Goal: Information Seeking & Learning: Learn about a topic

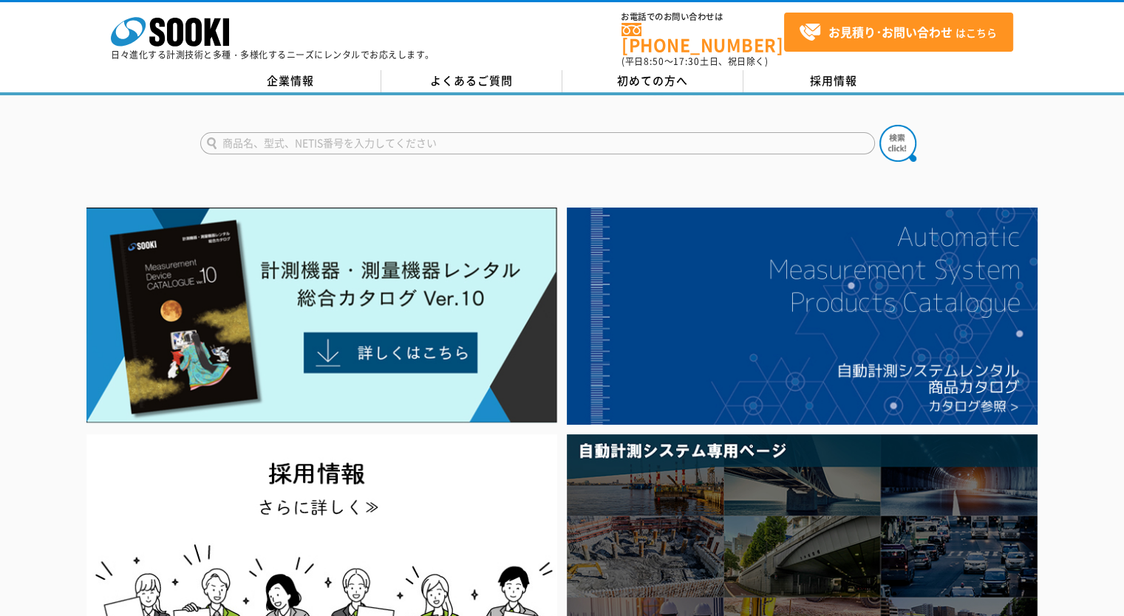
drag, startPoint x: 477, startPoint y: 135, endPoint x: 500, endPoint y: 149, distance: 26.2
click at [477, 135] on input "text" at bounding box center [537, 143] width 675 height 22
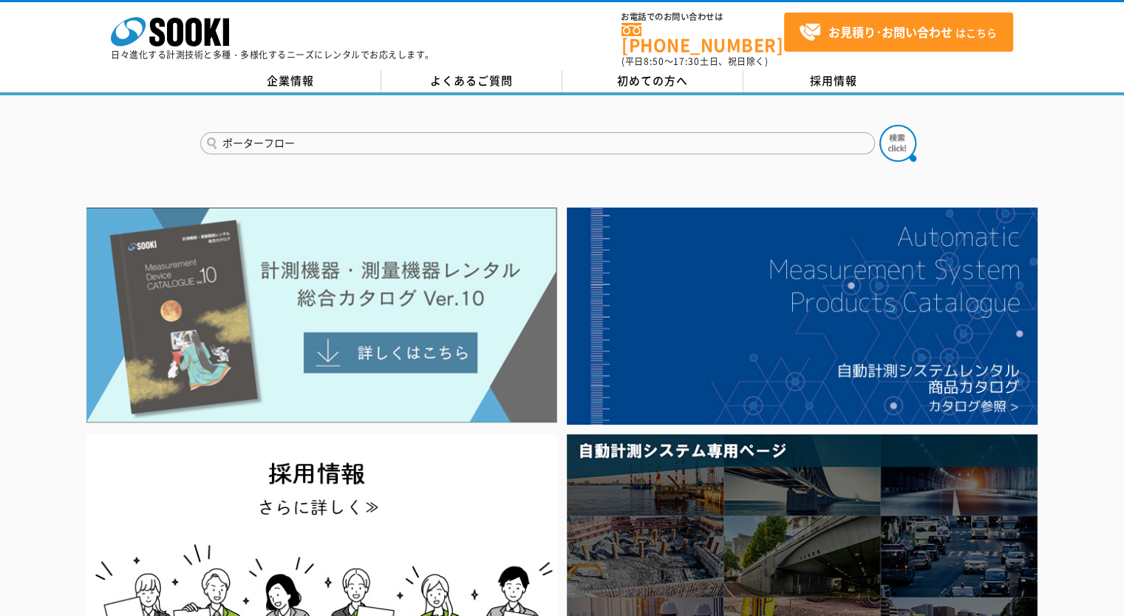
type input "ポーターフロー"
click at [399, 288] on img at bounding box center [321, 316] width 471 height 216
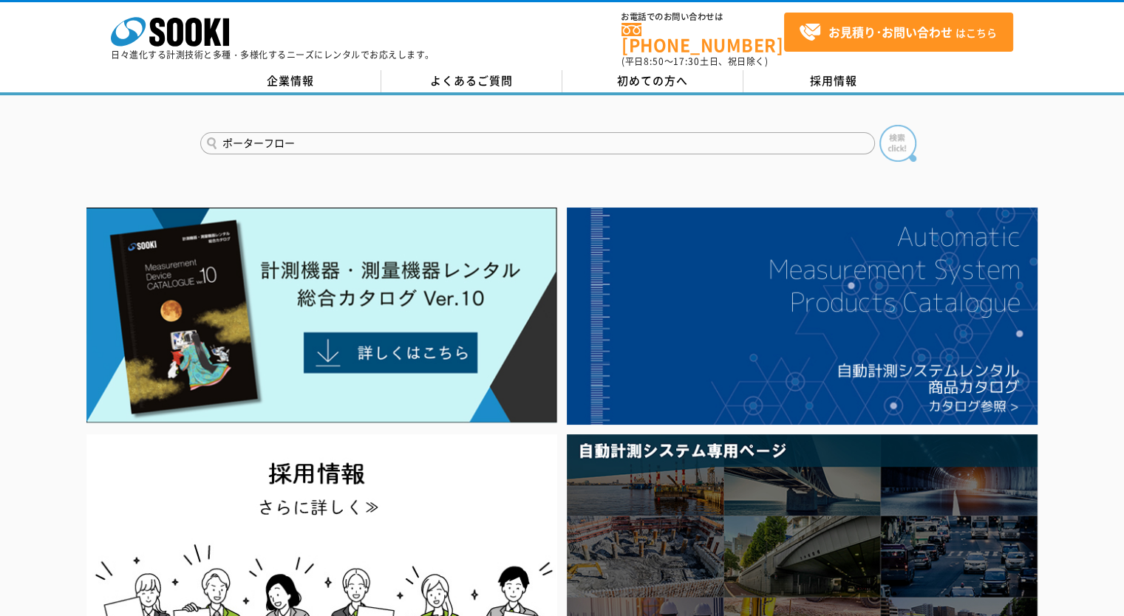
click at [895, 129] on img at bounding box center [898, 143] width 37 height 37
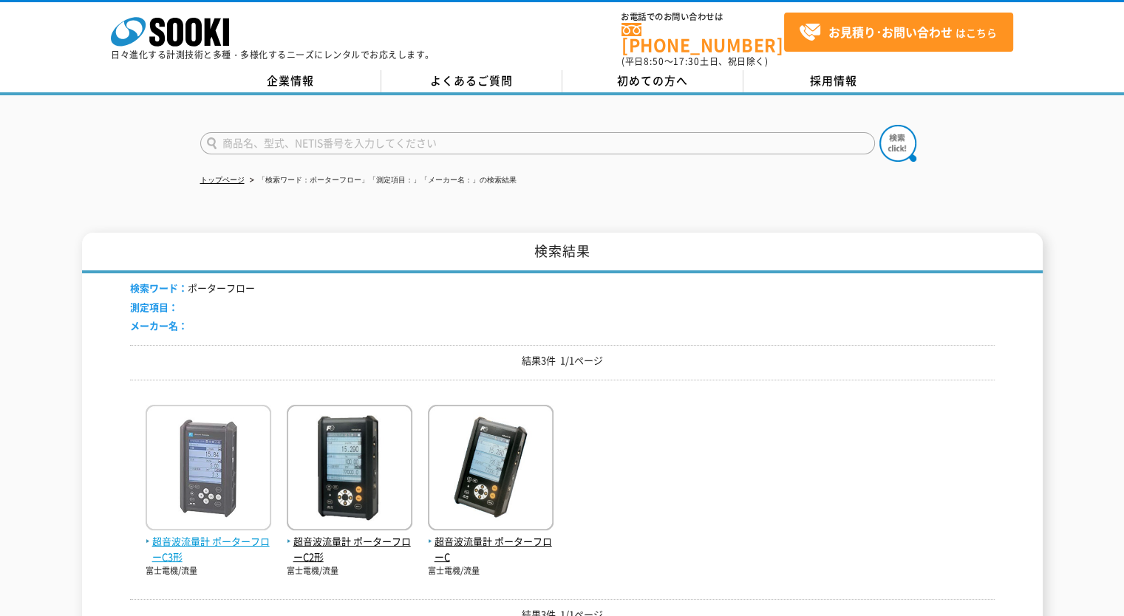
click at [219, 534] on span "超音波流量計 ポーターフローC3形" at bounding box center [209, 549] width 126 height 31
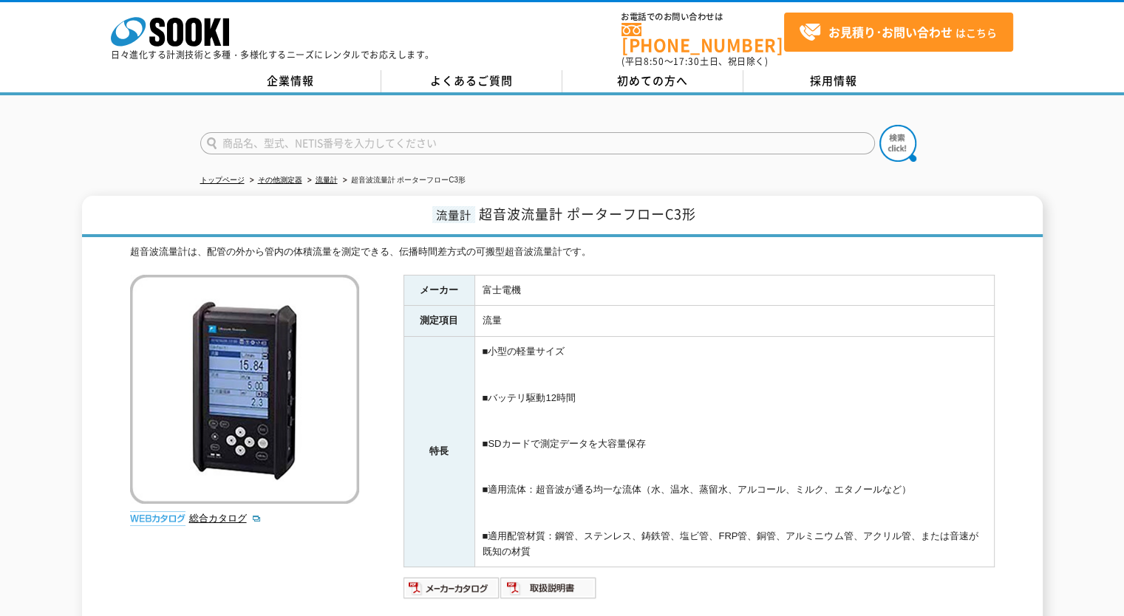
scroll to position [197, 0]
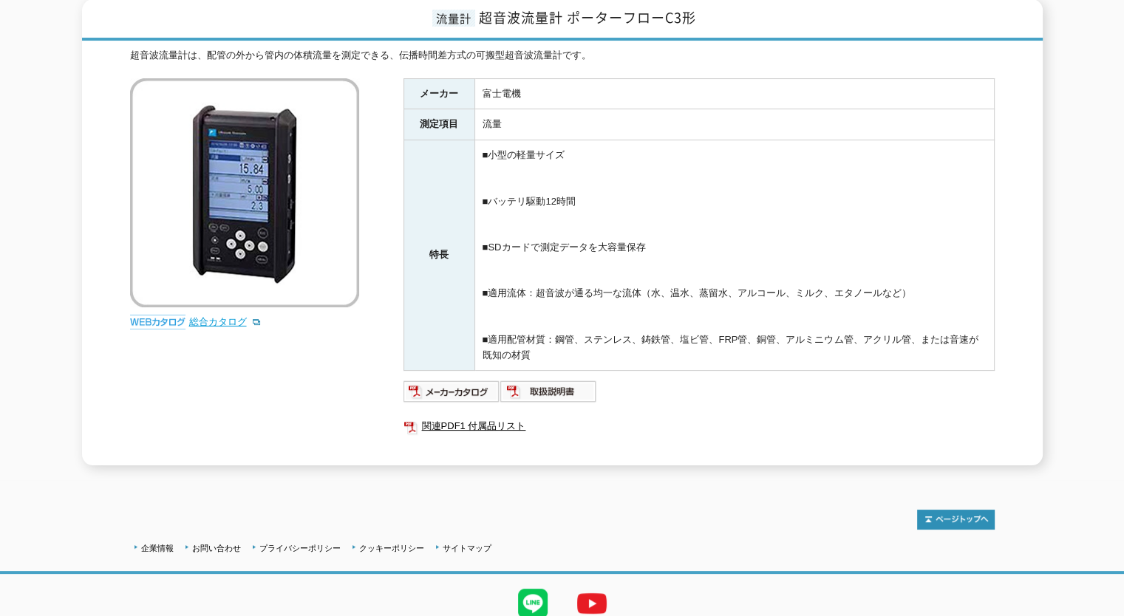
click at [222, 316] on link "総合カタログ" at bounding box center [225, 321] width 72 height 11
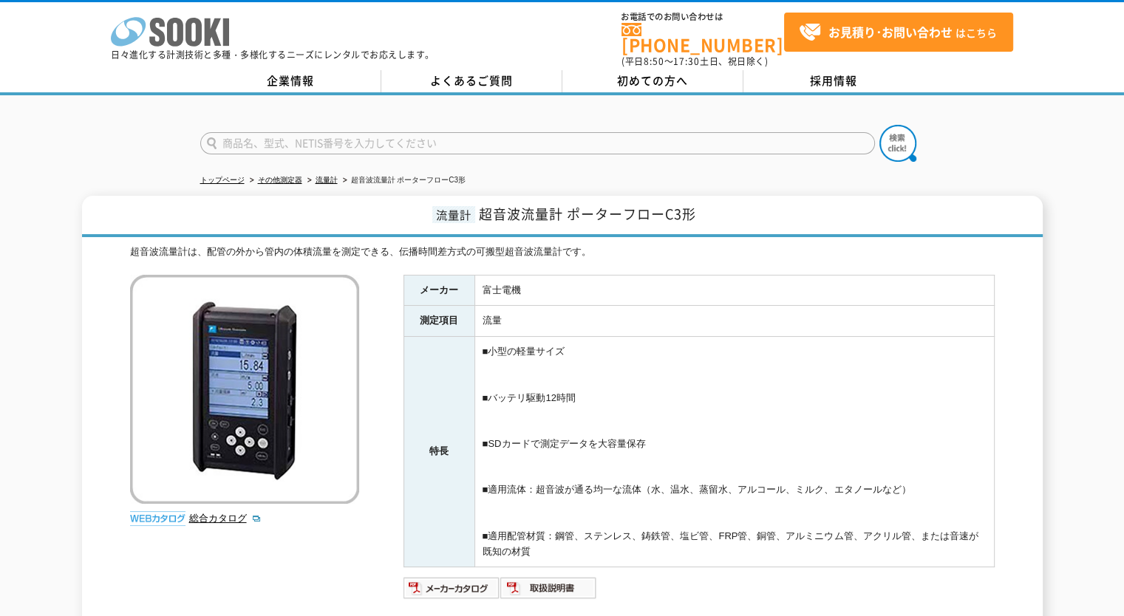
click at [166, 32] on icon "株式会社 ソーキ" at bounding box center [170, 32] width 118 height 30
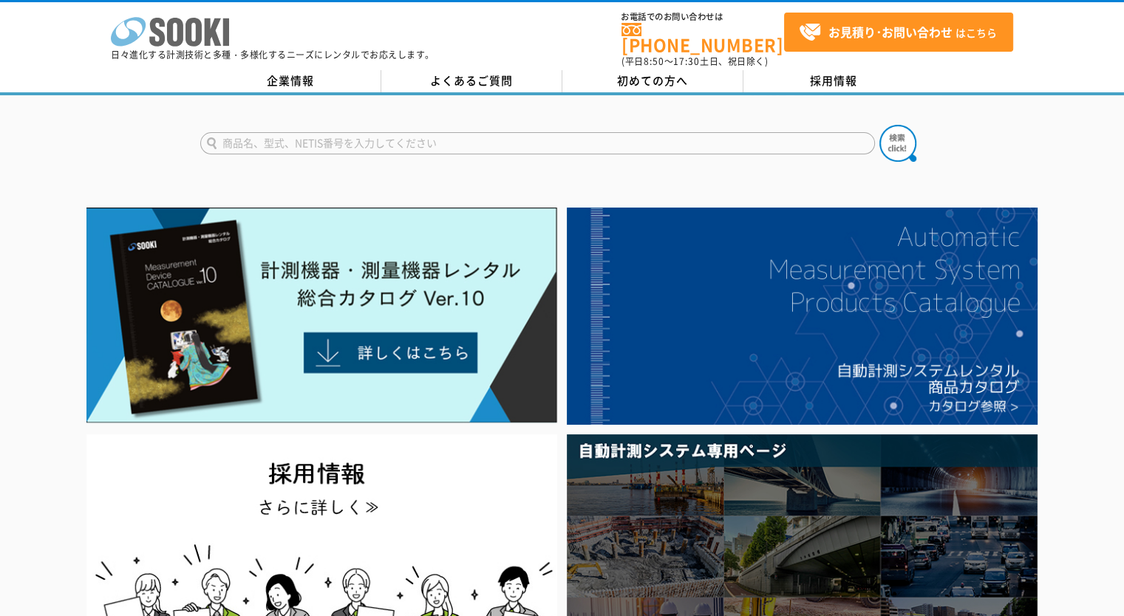
click at [207, 30] on polygon at bounding box center [213, 31] width 17 height 27
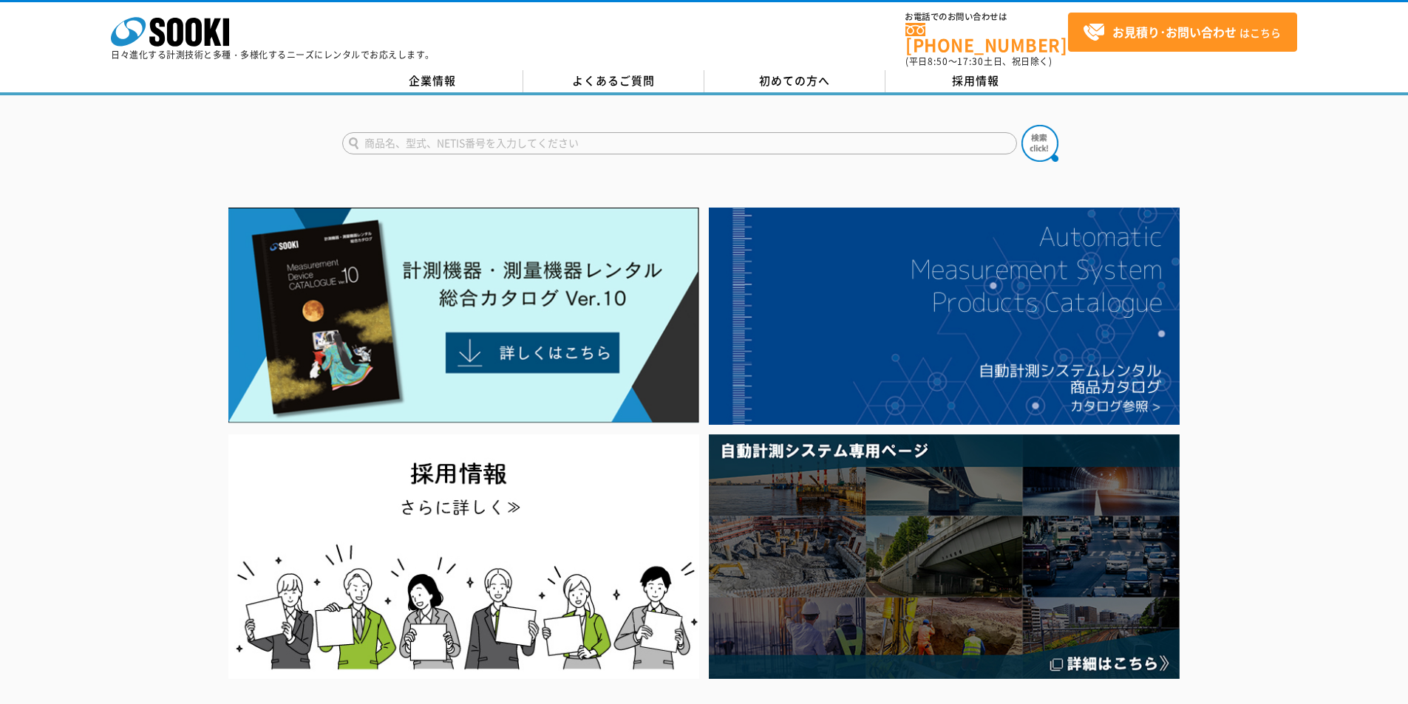
click at [458, 132] on input "text" at bounding box center [679, 143] width 675 height 22
type input "DO"
click at [1042, 136] on img at bounding box center [1039, 143] width 37 height 37
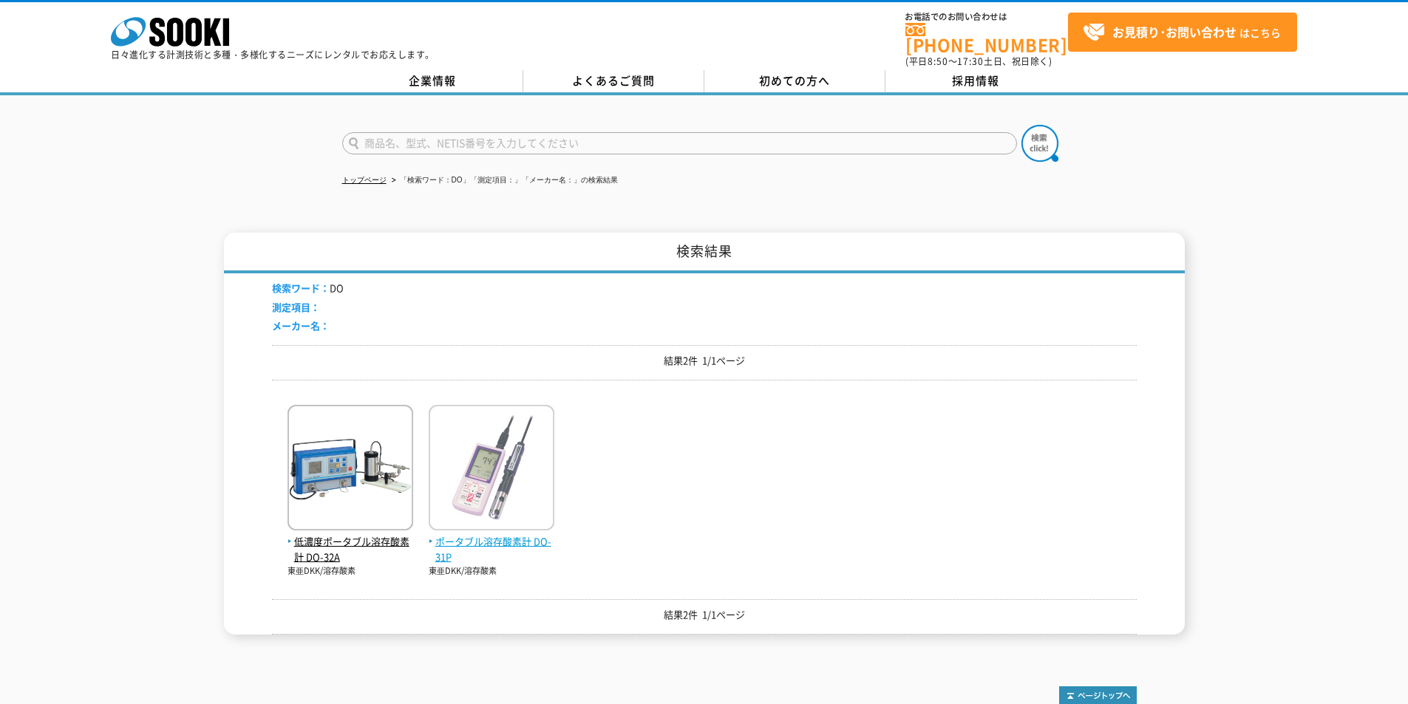
click at [506, 534] on span "ポータブル溶存酸素計 DO-31P" at bounding box center [492, 549] width 126 height 31
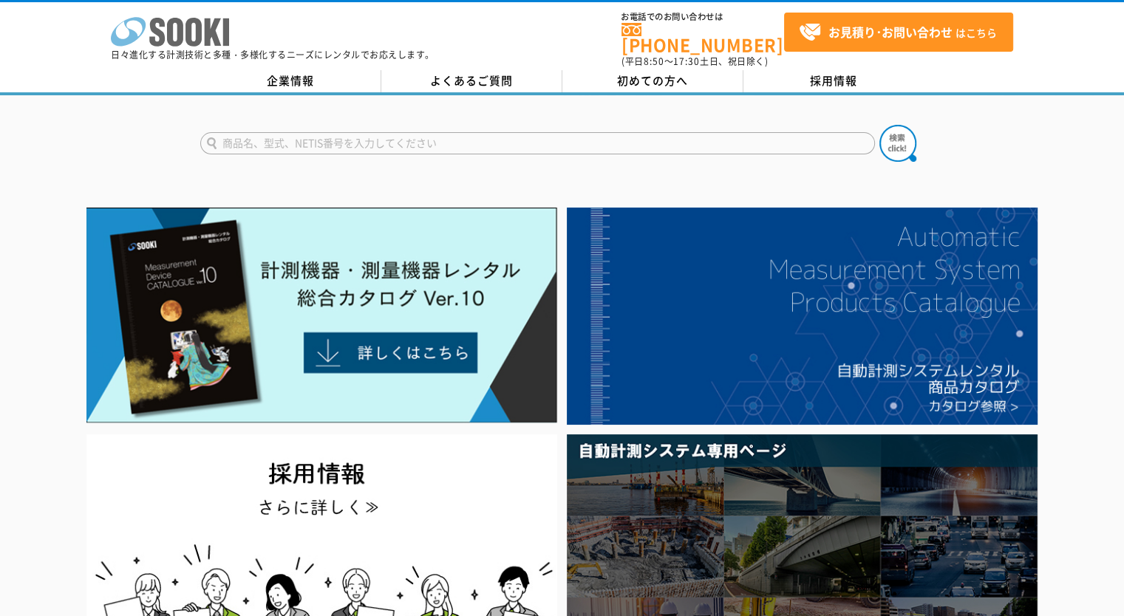
click at [178, 24] on icon at bounding box center [175, 32] width 16 height 29
